Goal: Register for event/course

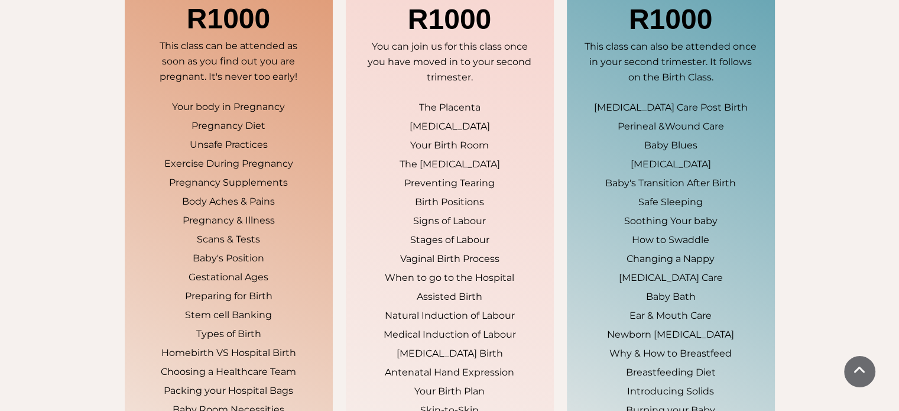
scroll to position [844, 0]
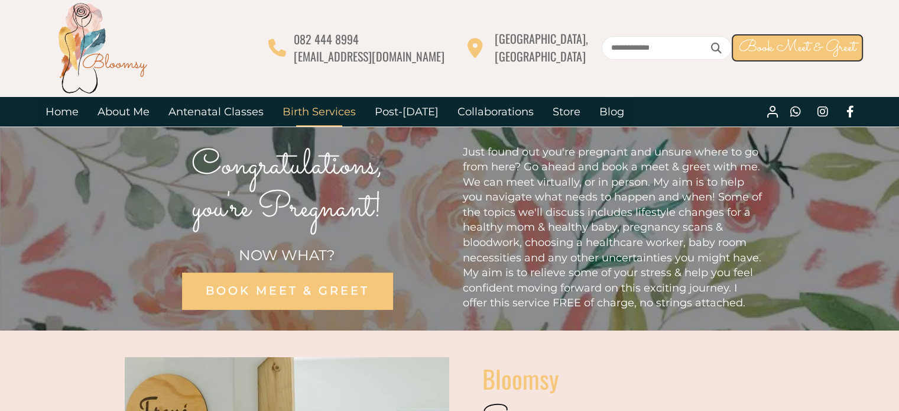
click at [328, 108] on link "Birth Services" at bounding box center [319, 112] width 92 height 30
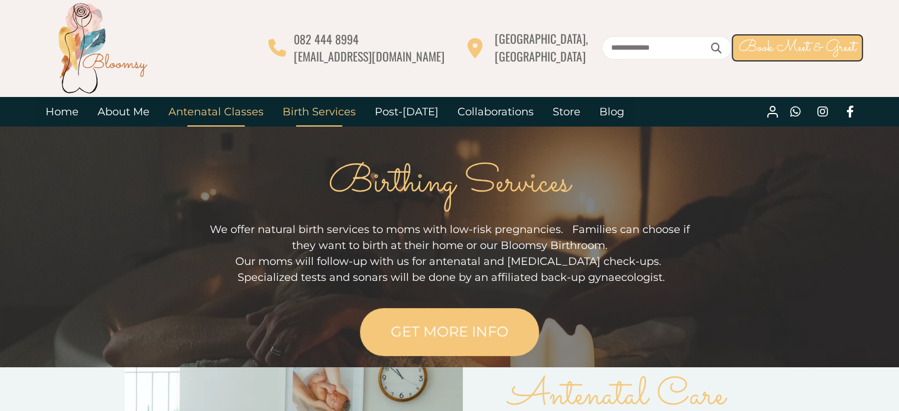
click at [202, 111] on link "Antenatal Classes" at bounding box center [216, 112] width 114 height 30
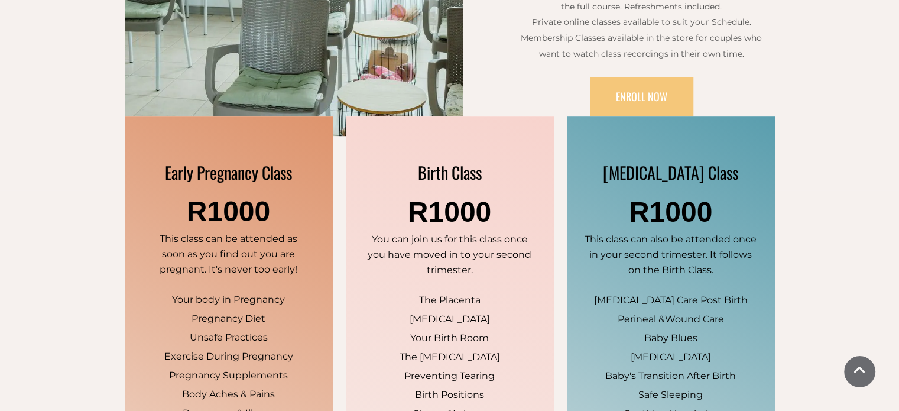
scroll to position [662, 0]
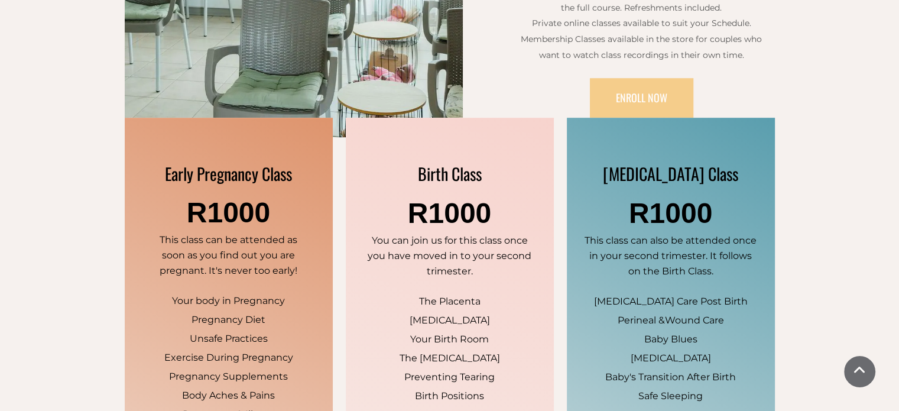
click at [669, 100] on link "ENROLL NOW" at bounding box center [641, 98] width 103 height 40
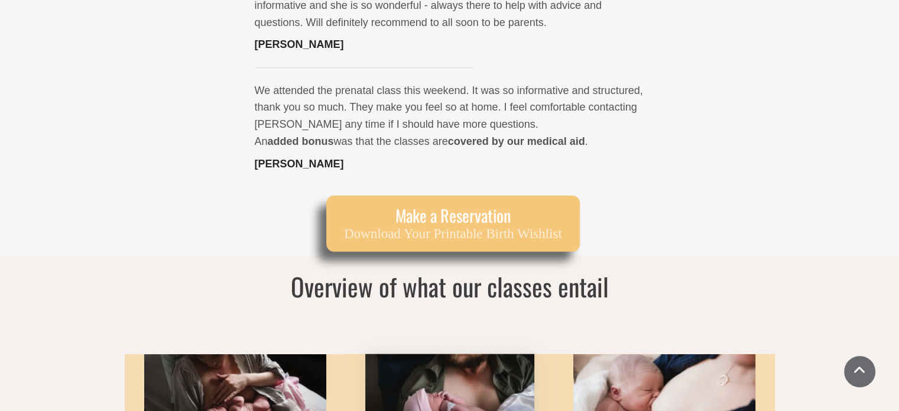
scroll to position [2449, 0]
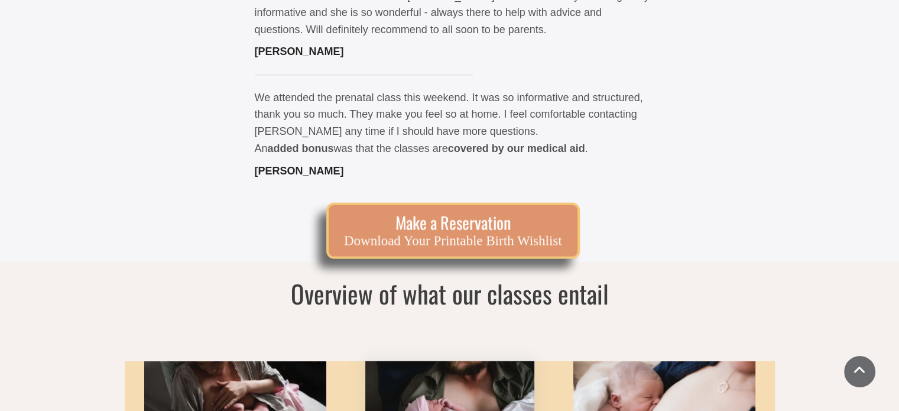
click at [458, 213] on span "Make a Reservation" at bounding box center [453, 223] width 218 height 20
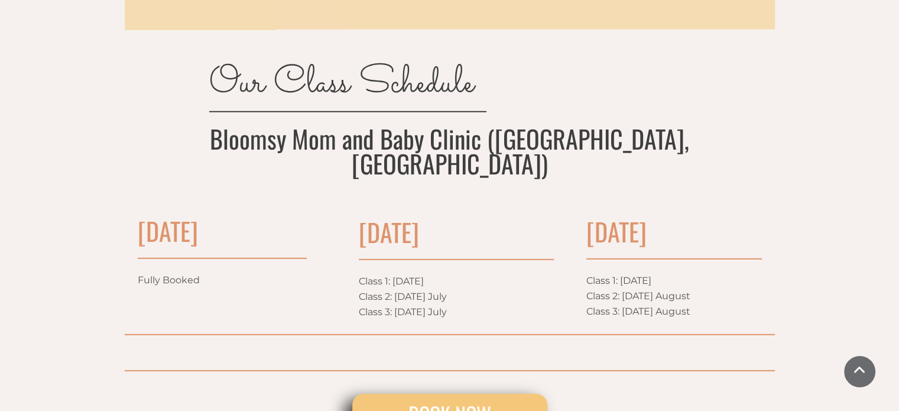
scroll to position [3319, 0]
